Goal: Navigation & Orientation: Find specific page/section

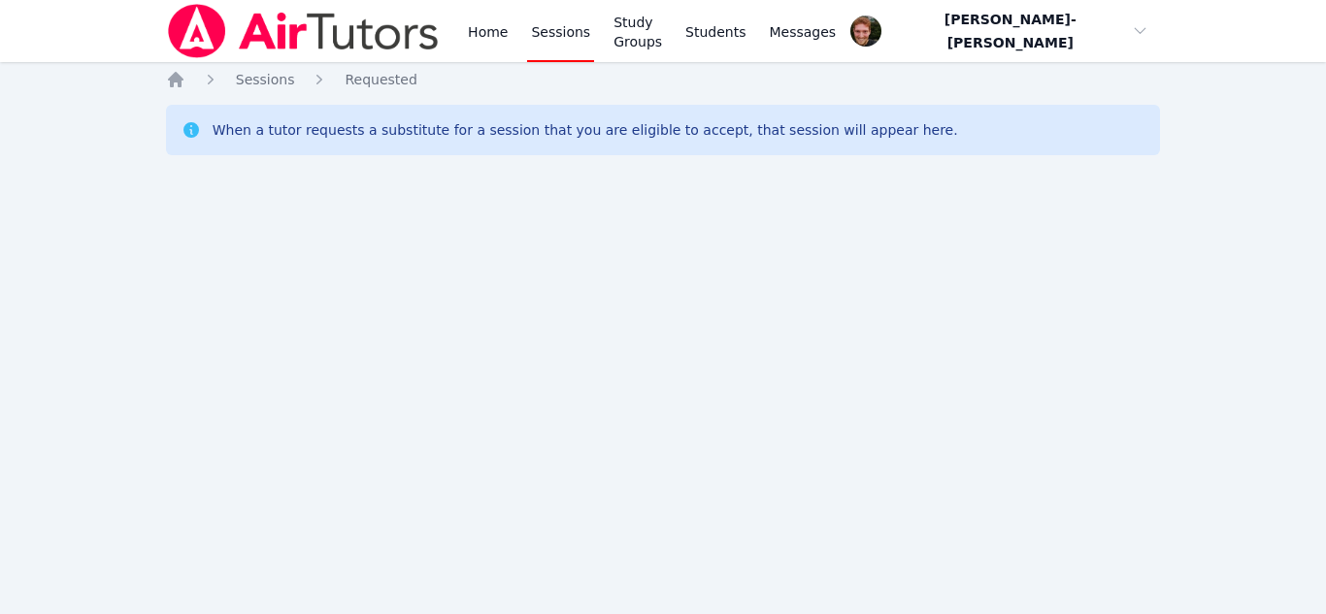
click at [797, 316] on div "Home Sessions Study Groups Students Messages Open user menu [PERSON_NAME]-[PERS…" at bounding box center [663, 307] width 1326 height 614
